Goal: Task Accomplishment & Management: Manage account settings

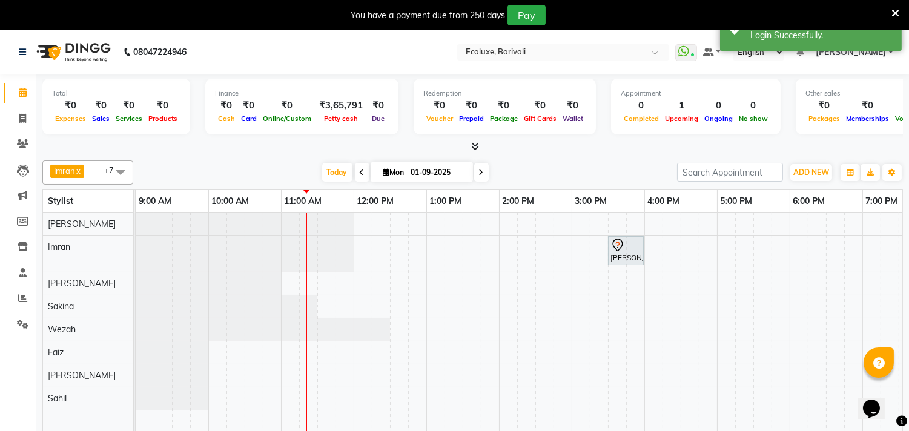
scroll to position [30, 0]
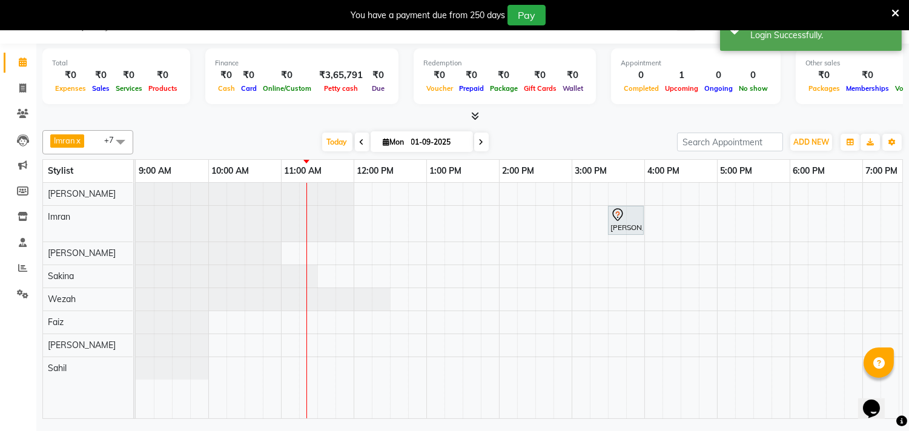
click at [479, 145] on icon at bounding box center [481, 142] width 5 height 7
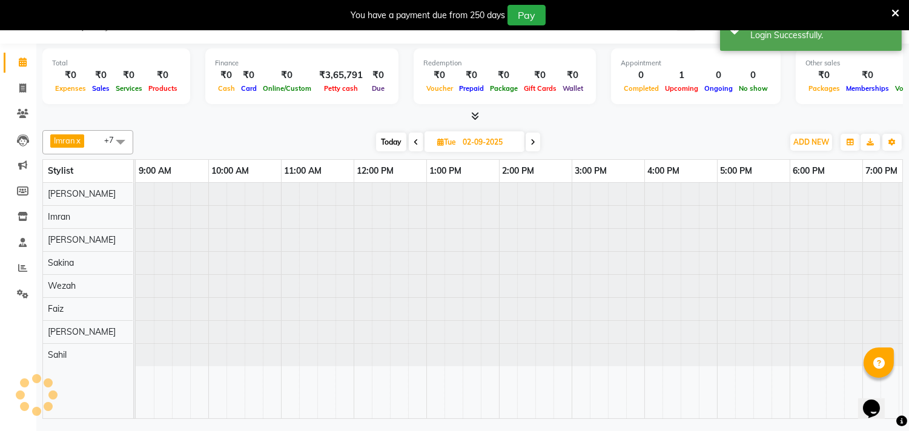
scroll to position [0, 146]
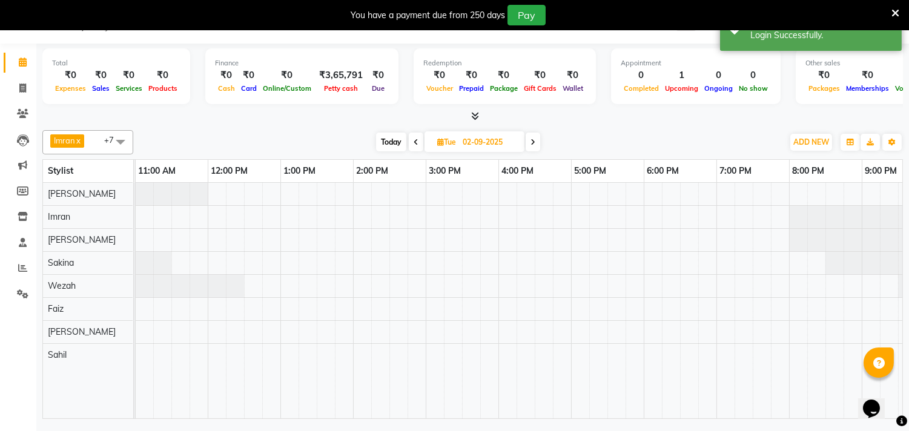
click at [536, 140] on span at bounding box center [533, 142] width 15 height 19
click at [395, 138] on span "Today" at bounding box center [389, 142] width 30 height 19
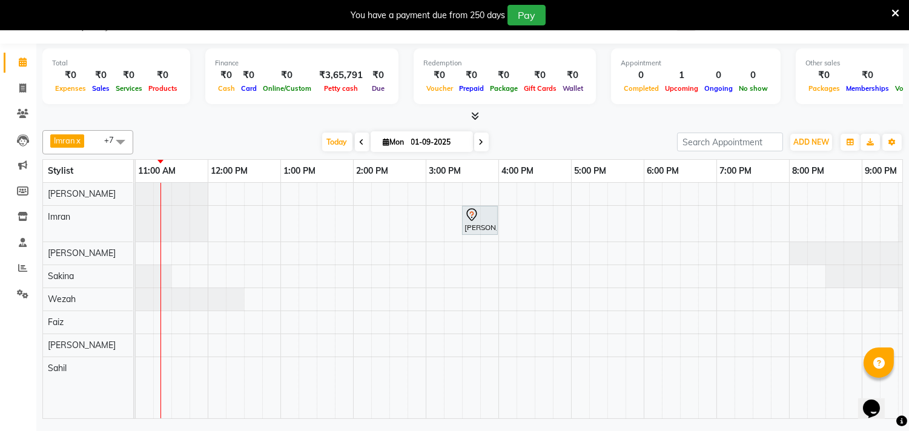
click at [360, 140] on icon at bounding box center [362, 142] width 5 height 7
type input "31-08-2025"
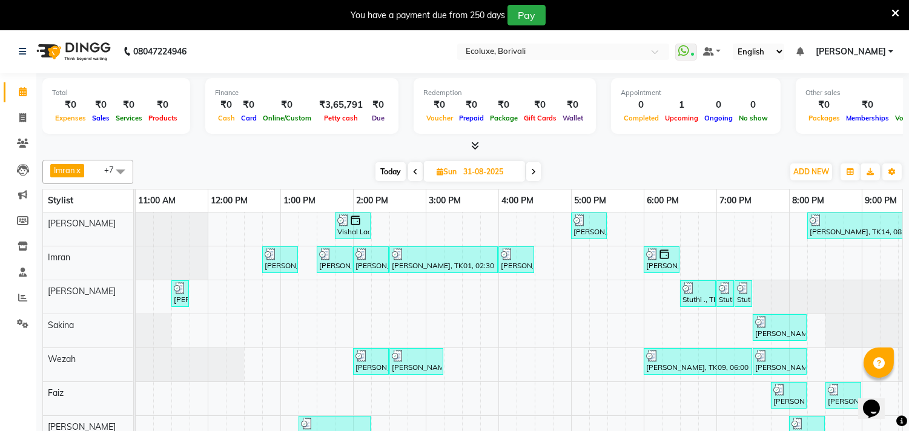
scroll to position [0, 0]
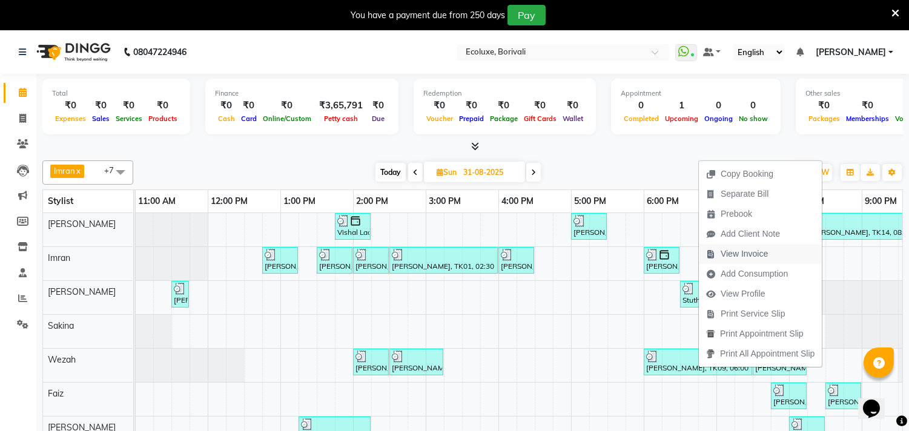
click at [749, 251] on span "View Invoice" at bounding box center [744, 254] width 47 height 13
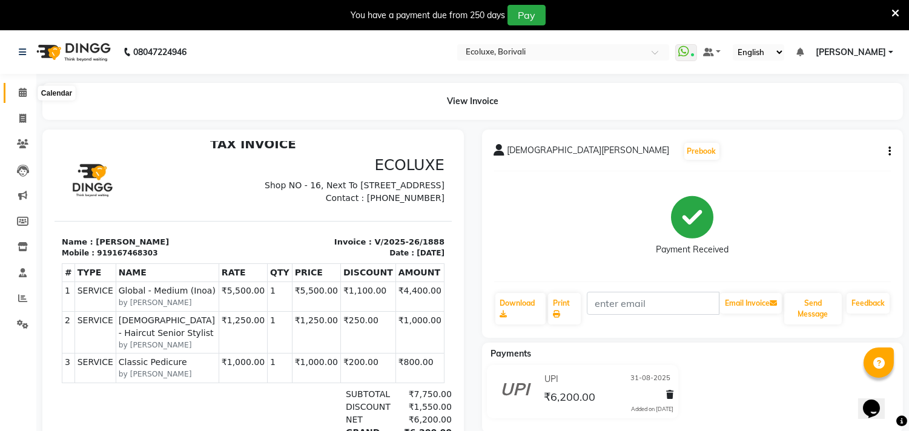
click at [24, 88] on icon at bounding box center [23, 92] width 8 height 9
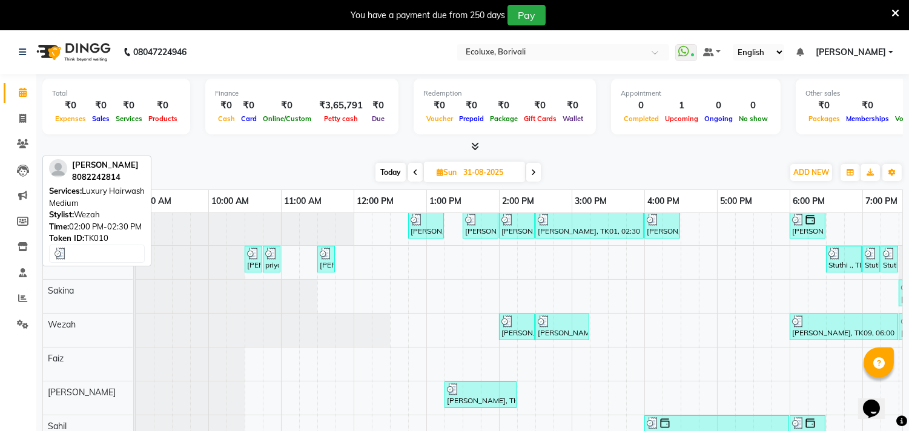
scroll to position [45, 0]
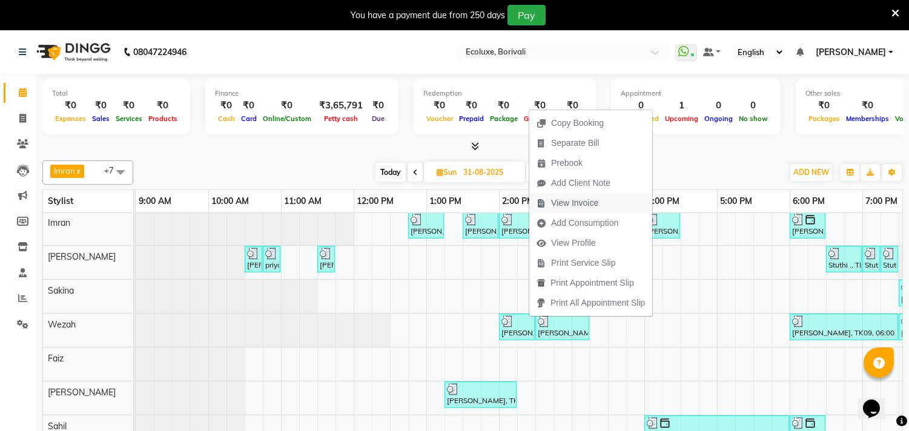
click at [577, 204] on span "View Invoice" at bounding box center [574, 203] width 47 height 13
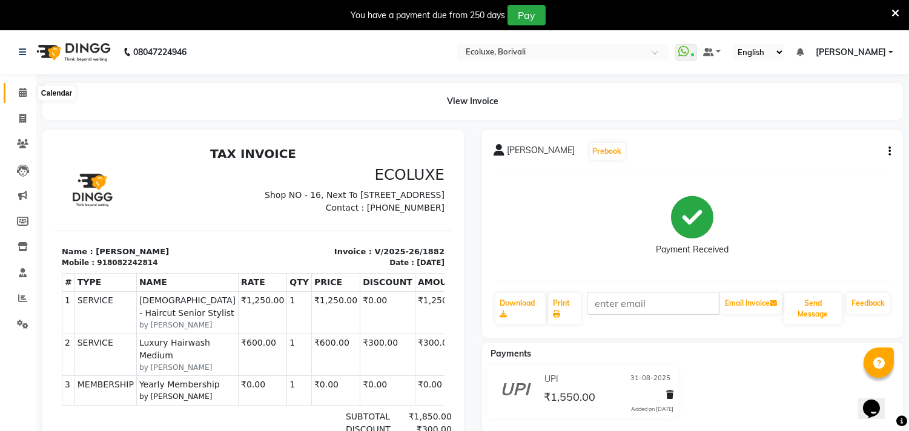
click at [20, 93] on icon at bounding box center [23, 92] width 8 height 9
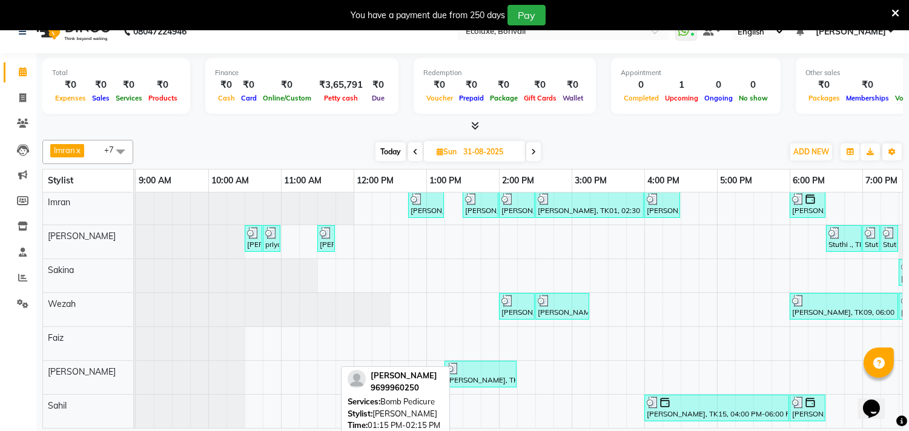
scroll to position [30, 0]
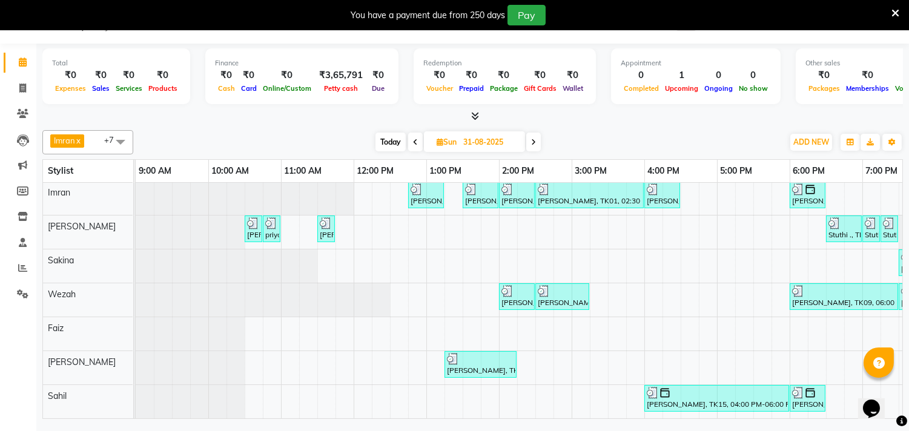
click at [136, 303] on div at bounding box center [136, 299] width 0 height 33
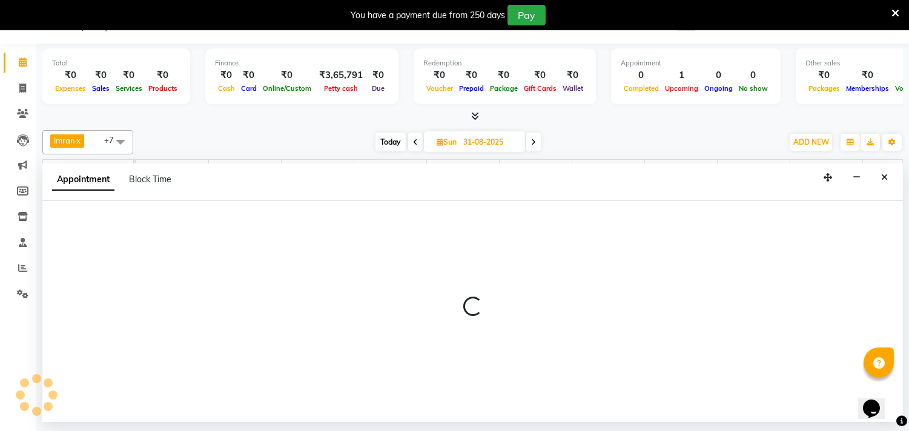
select select "37822"
select select "675"
select select "tentative"
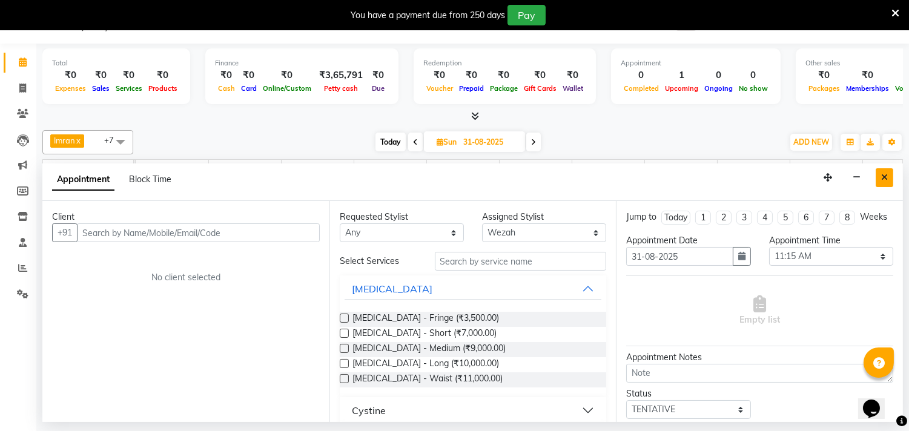
click at [882, 174] on icon "Close" at bounding box center [884, 177] width 7 height 8
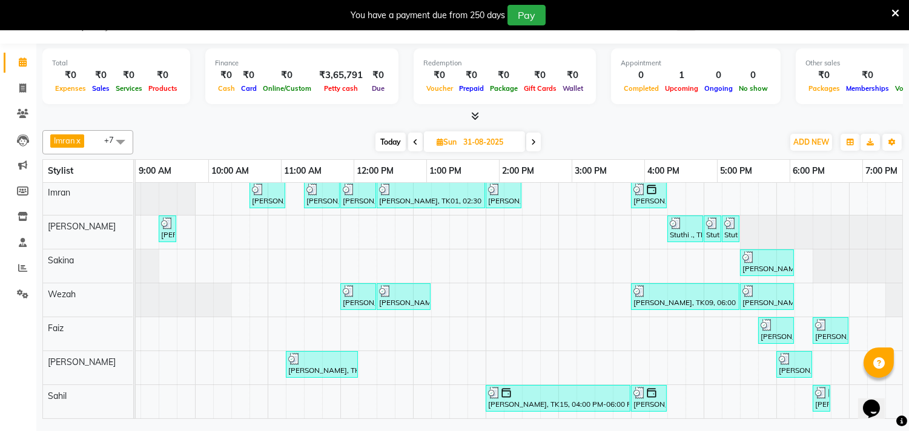
scroll to position [0, 251]
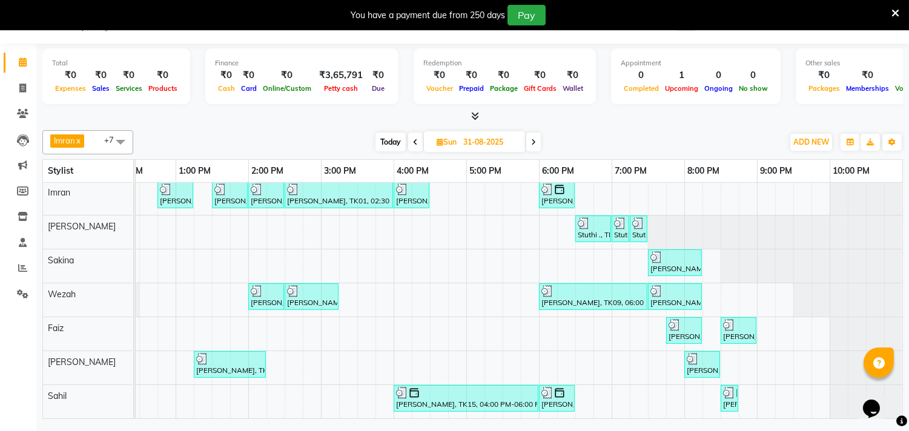
click at [415, 137] on span at bounding box center [415, 142] width 15 height 19
type input "30-08-2025"
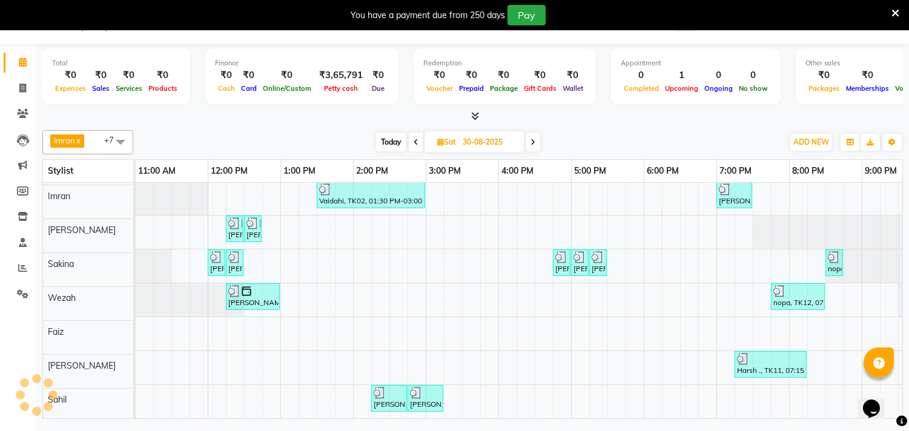
scroll to position [0, 0]
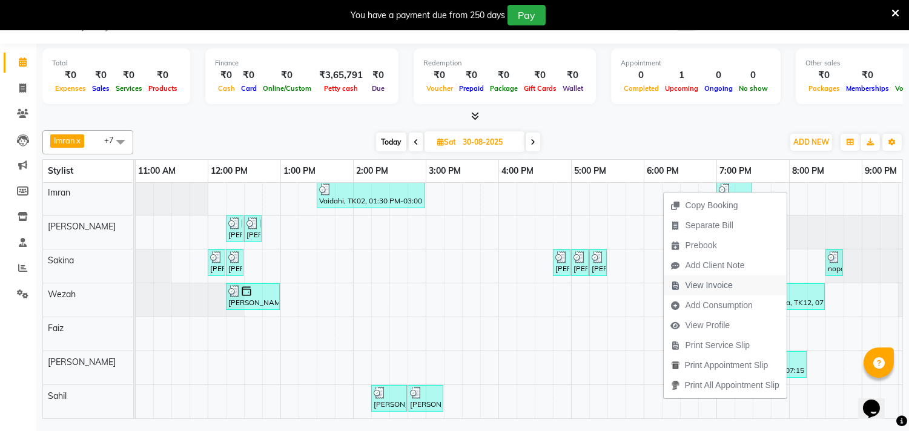
click at [704, 285] on span "View Invoice" at bounding box center [708, 285] width 47 height 13
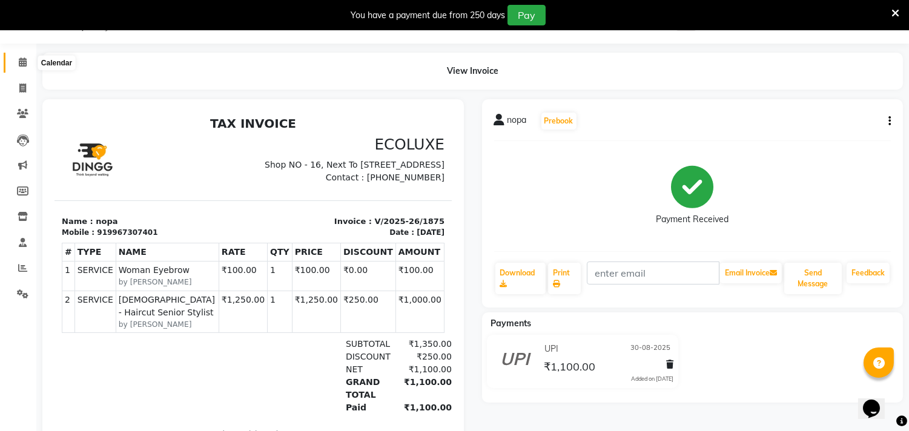
drag, startPoint x: 26, startPoint y: 64, endPoint x: 22, endPoint y: 56, distance: 9.2
click at [25, 63] on span at bounding box center [22, 63] width 21 height 14
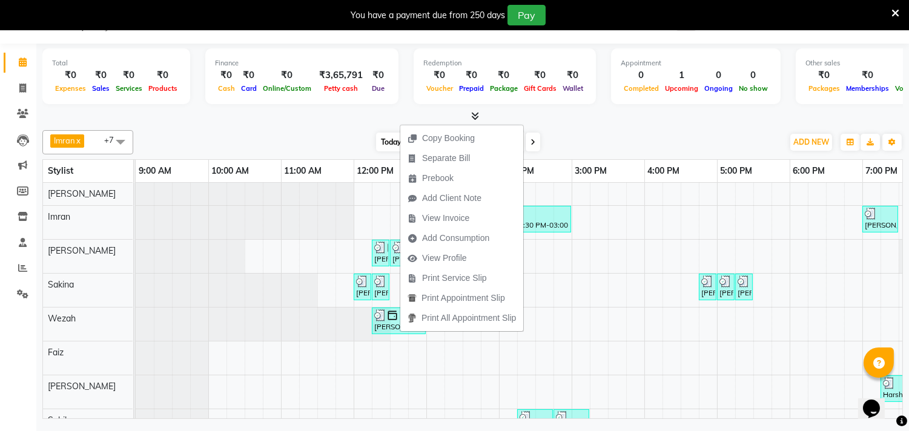
drag, startPoint x: 449, startPoint y: 222, endPoint x: 455, endPoint y: 214, distance: 9.1
click at [453, 216] on span "View Invoice" at bounding box center [445, 218] width 47 height 13
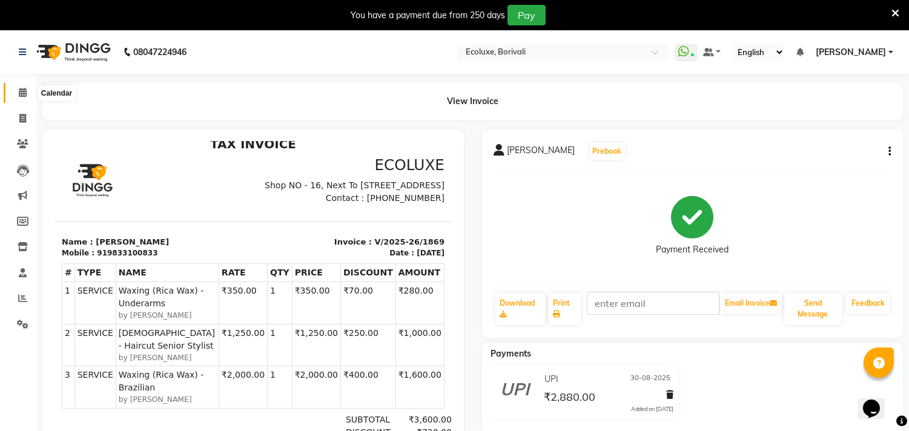
click at [20, 92] on icon at bounding box center [23, 92] width 8 height 9
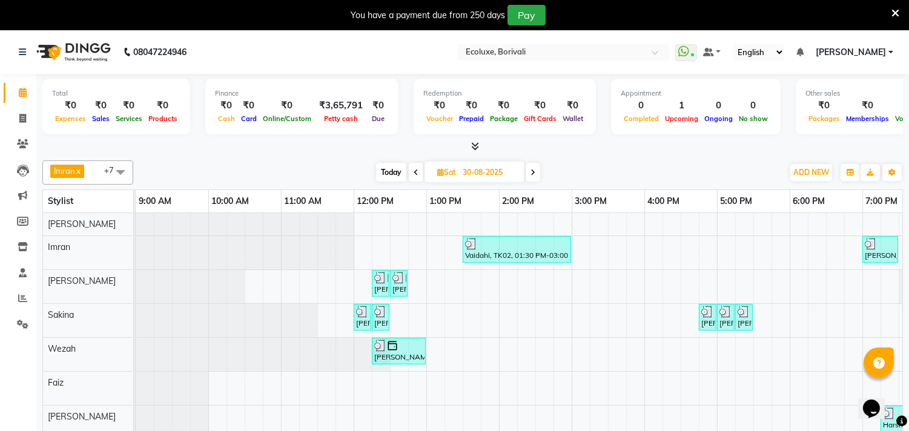
click at [417, 169] on icon at bounding box center [416, 172] width 5 height 7
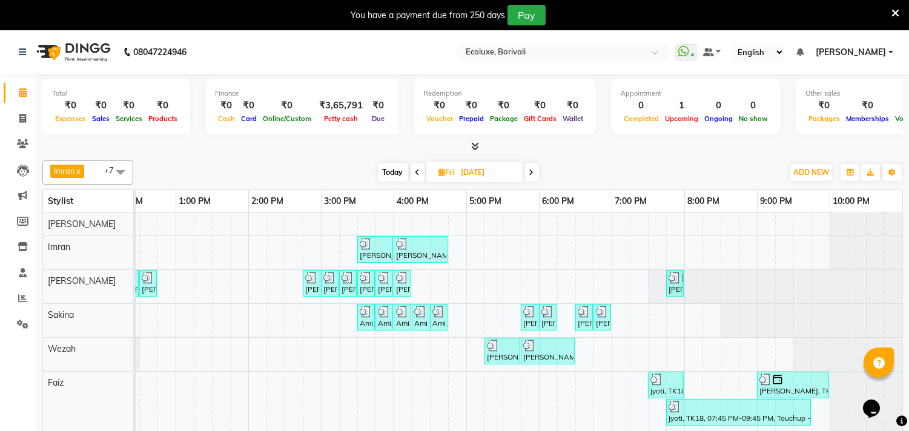
click at [398, 170] on span "Today" at bounding box center [393, 172] width 30 height 19
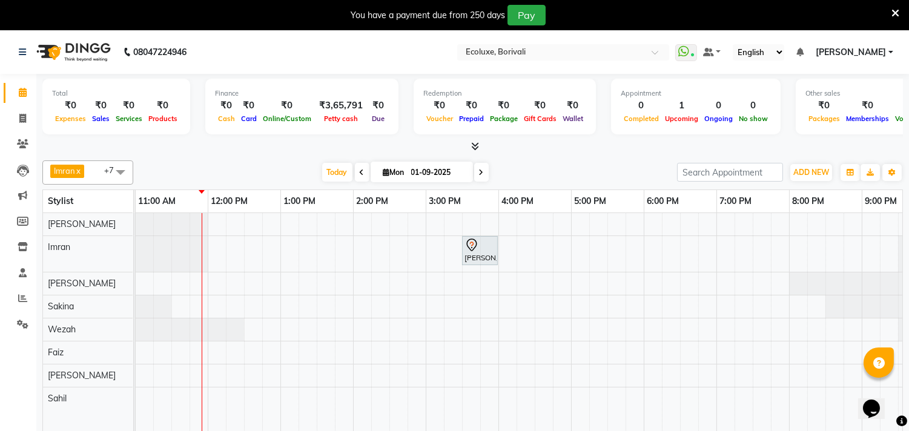
scroll to position [30, 0]
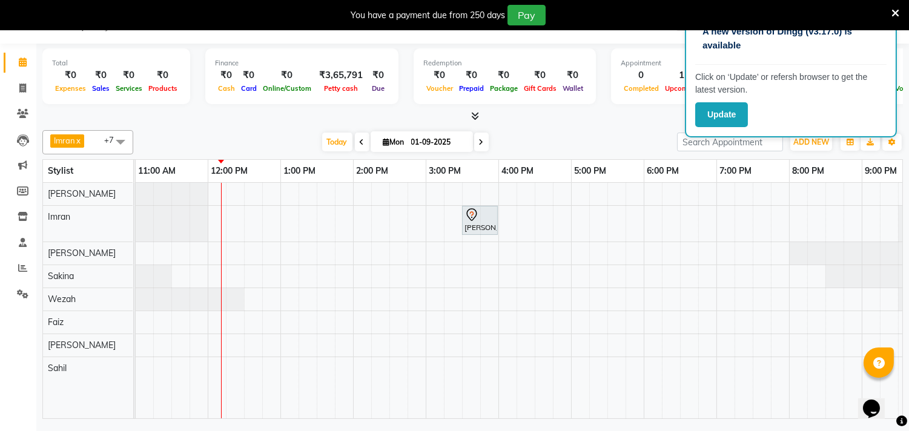
click at [479, 140] on icon at bounding box center [481, 142] width 5 height 7
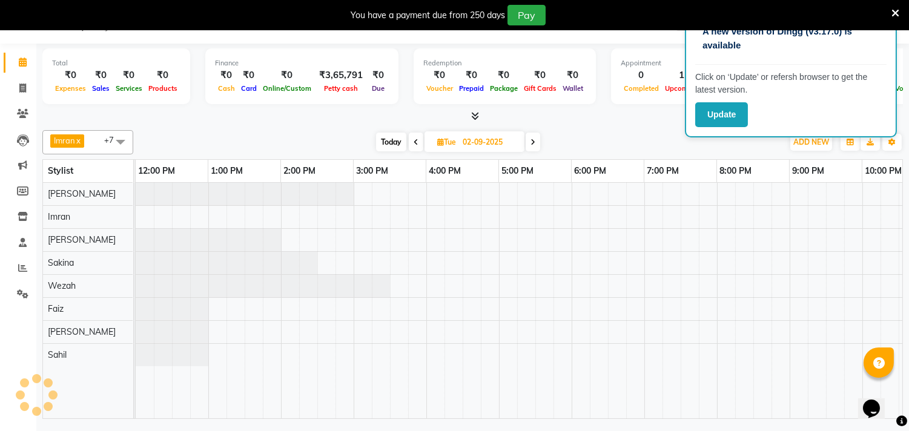
scroll to position [0, 219]
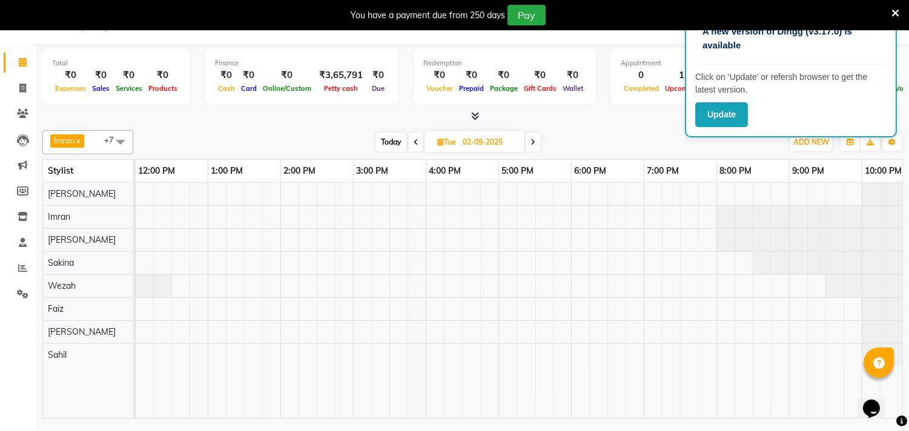
click at [533, 144] on icon at bounding box center [532, 142] width 5 height 7
click at [533, 144] on icon at bounding box center [534, 142] width 5 height 7
click at [532, 144] on icon at bounding box center [533, 142] width 5 height 7
click at [532, 144] on icon at bounding box center [531, 142] width 5 height 7
click at [531, 136] on span at bounding box center [533, 142] width 15 height 19
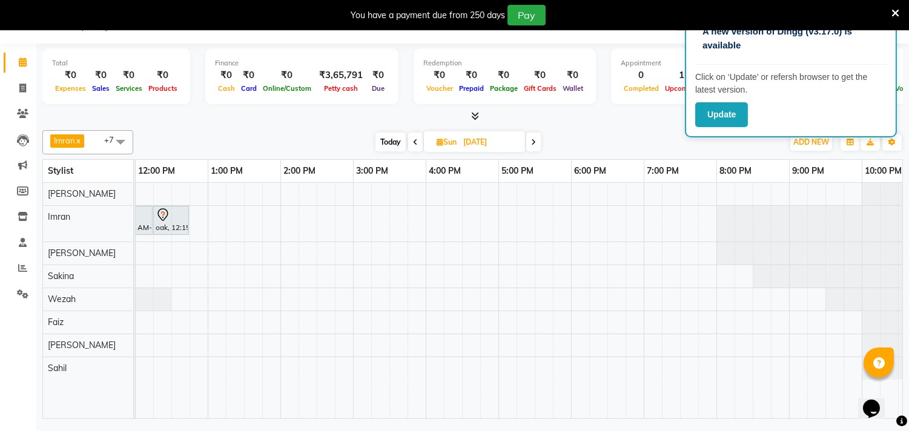
click at [536, 142] on span at bounding box center [533, 142] width 15 height 19
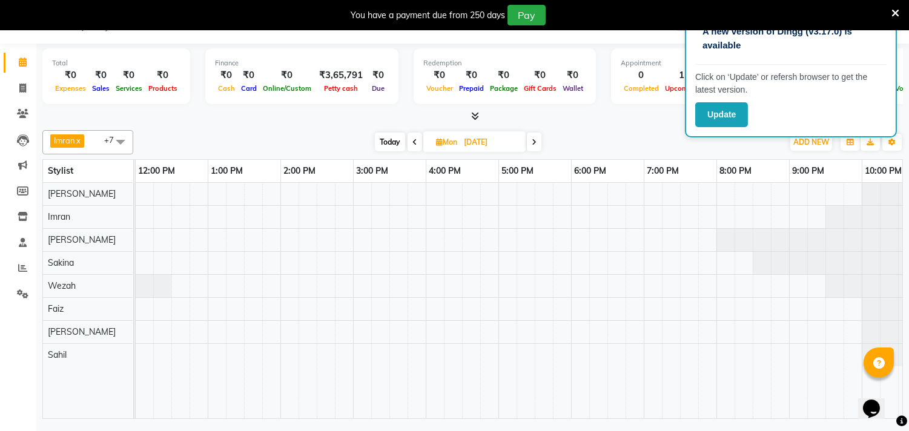
click at [533, 145] on icon at bounding box center [534, 142] width 5 height 7
click at [533, 145] on icon at bounding box center [532, 142] width 5 height 7
drag, startPoint x: 533, startPoint y: 145, endPoint x: 541, endPoint y: 137, distance: 11.6
click at [540, 140] on span at bounding box center [534, 142] width 15 height 19
click at [535, 142] on icon at bounding box center [533, 142] width 5 height 7
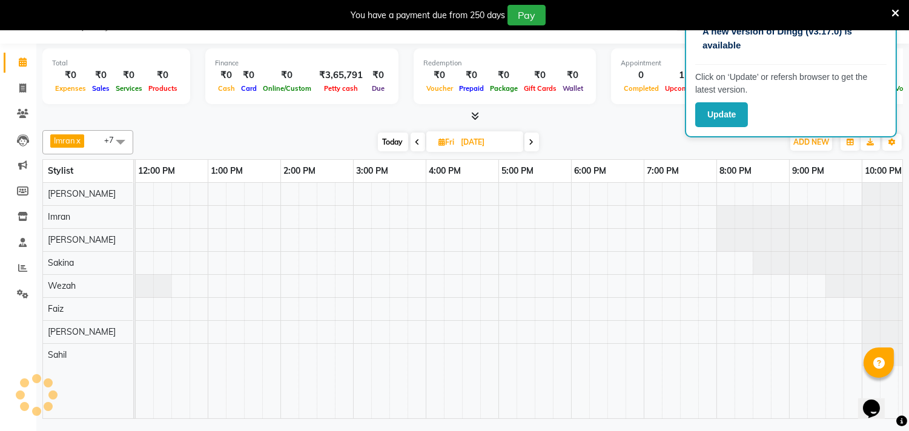
click at [535, 142] on span at bounding box center [531, 142] width 15 height 19
click at [531, 144] on icon at bounding box center [532, 142] width 5 height 7
click at [530, 144] on span at bounding box center [533, 142] width 15 height 19
click at [536, 140] on icon at bounding box center [534, 142] width 5 height 7
click at [536, 140] on span at bounding box center [533, 142] width 15 height 19
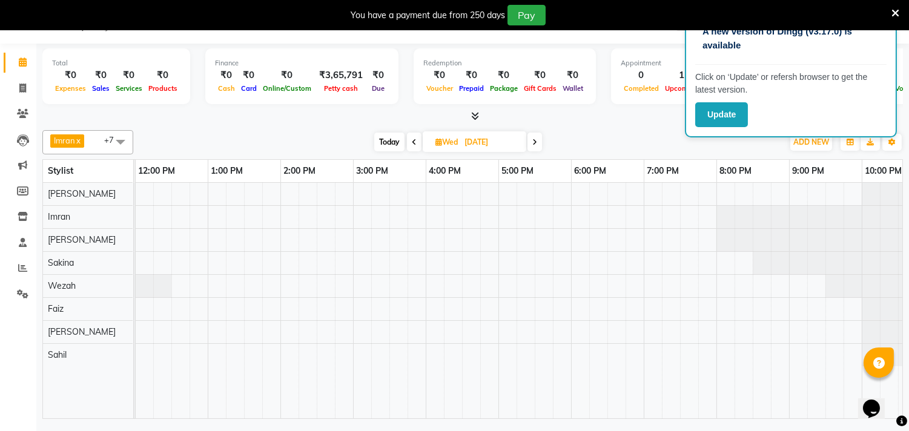
click at [536, 141] on icon at bounding box center [534, 142] width 5 height 7
click at [536, 141] on icon at bounding box center [533, 142] width 5 height 7
click at [528, 140] on span at bounding box center [531, 142] width 15 height 19
click at [531, 141] on icon at bounding box center [532, 142] width 5 height 7
click at [536, 141] on icon at bounding box center [533, 142] width 5 height 7
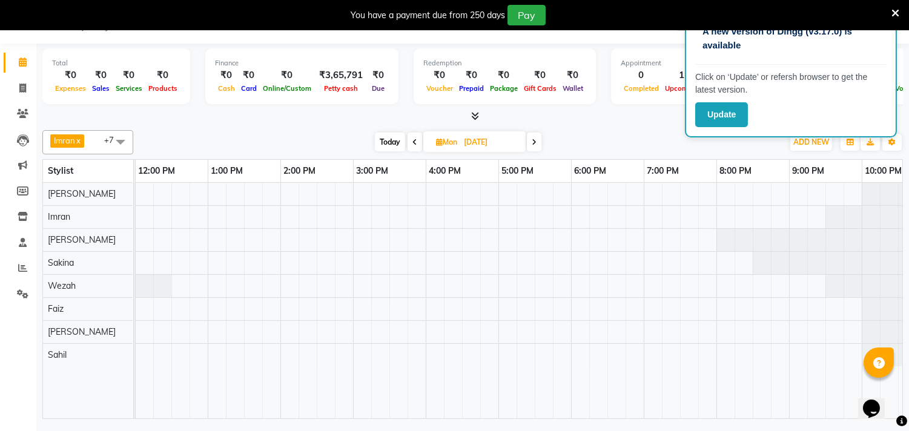
click at [390, 140] on span "Today" at bounding box center [390, 142] width 30 height 19
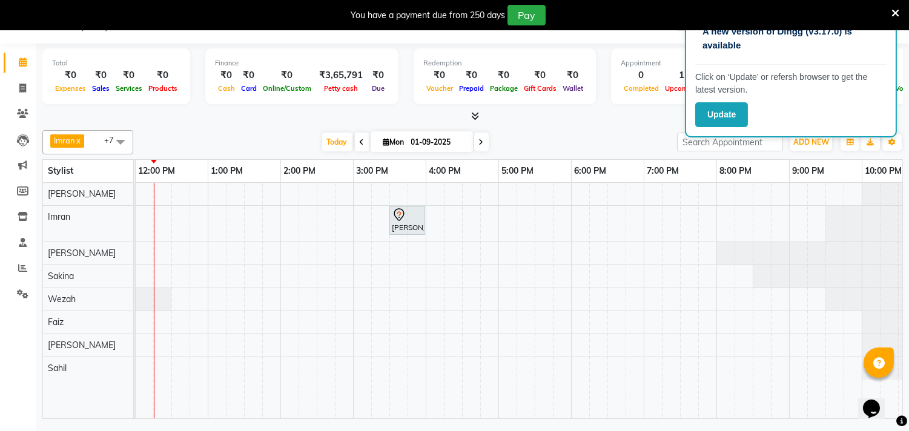
click at [360, 142] on icon at bounding box center [362, 142] width 5 height 7
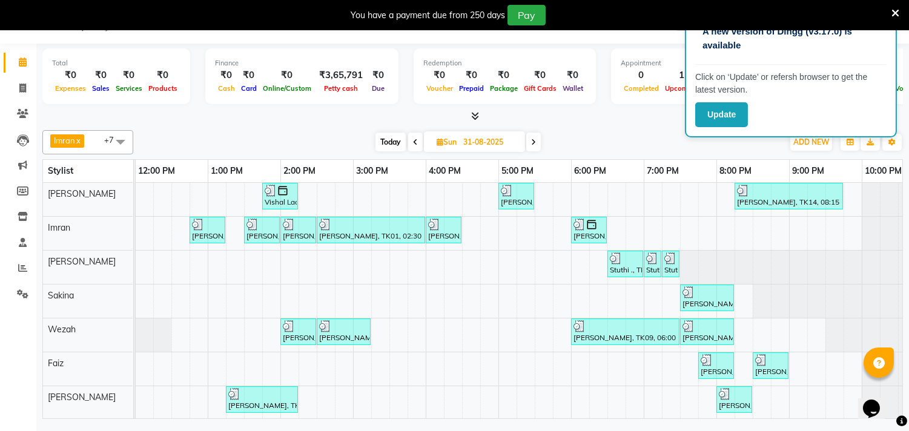
click at [388, 139] on span "Today" at bounding box center [390, 142] width 30 height 19
type input "01-09-2025"
